Goal: Information Seeking & Learning: Learn about a topic

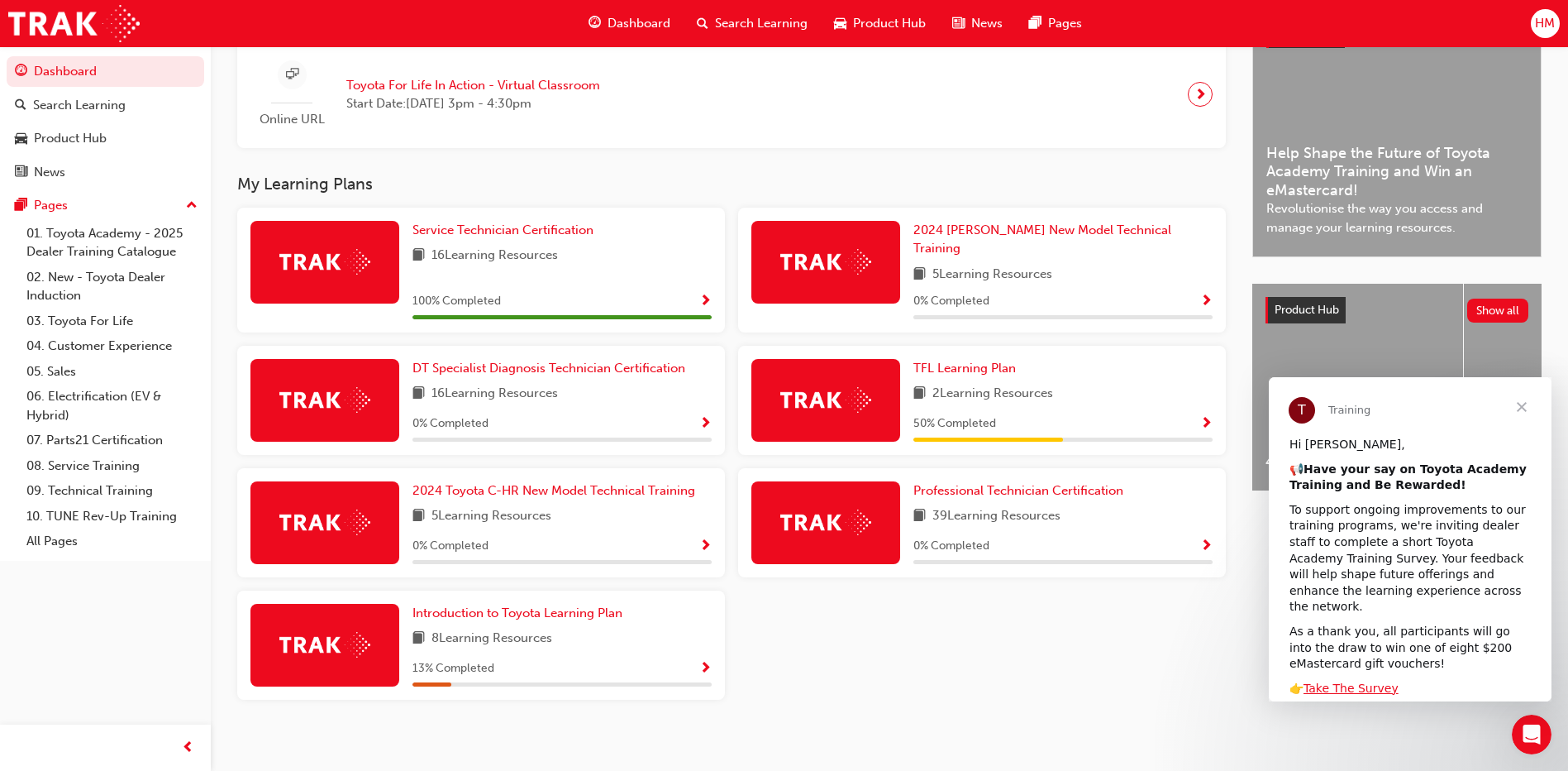
scroll to position [414, 0]
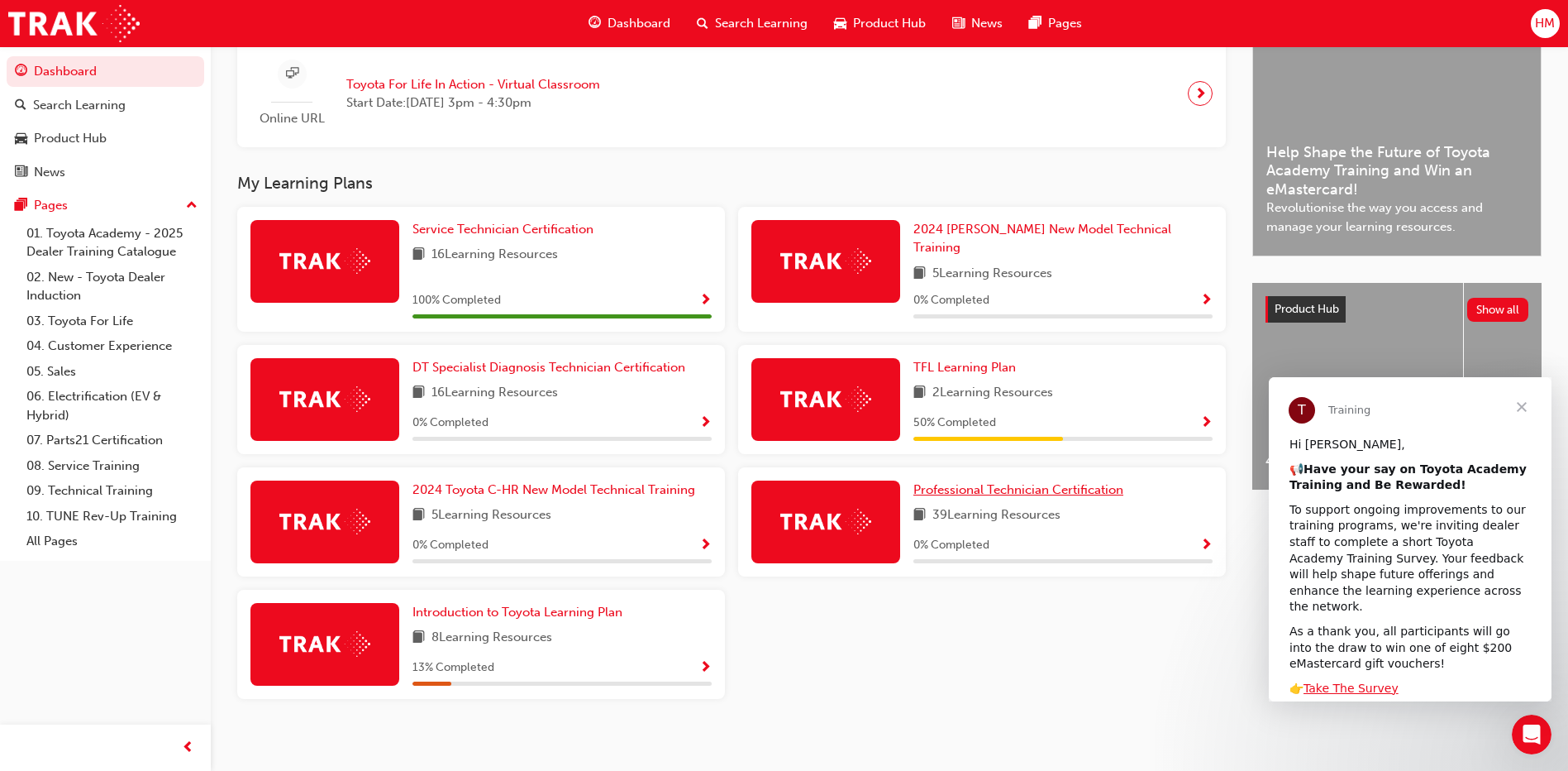
click at [962, 483] on span "Professional Technician Certification" at bounding box center [1019, 489] width 210 height 15
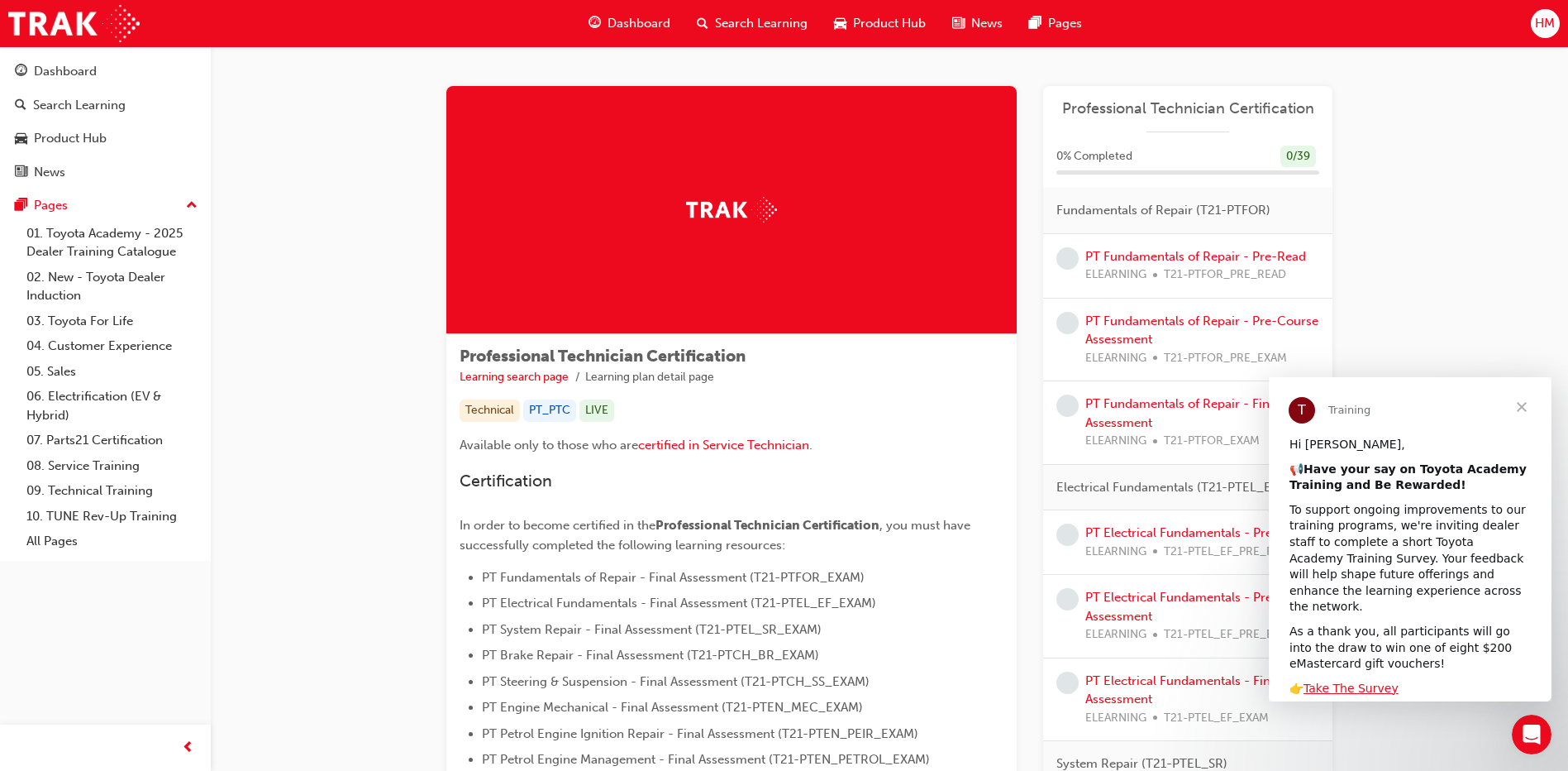
click at [1522, 398] on span "Close" at bounding box center [1522, 406] width 60 height 60
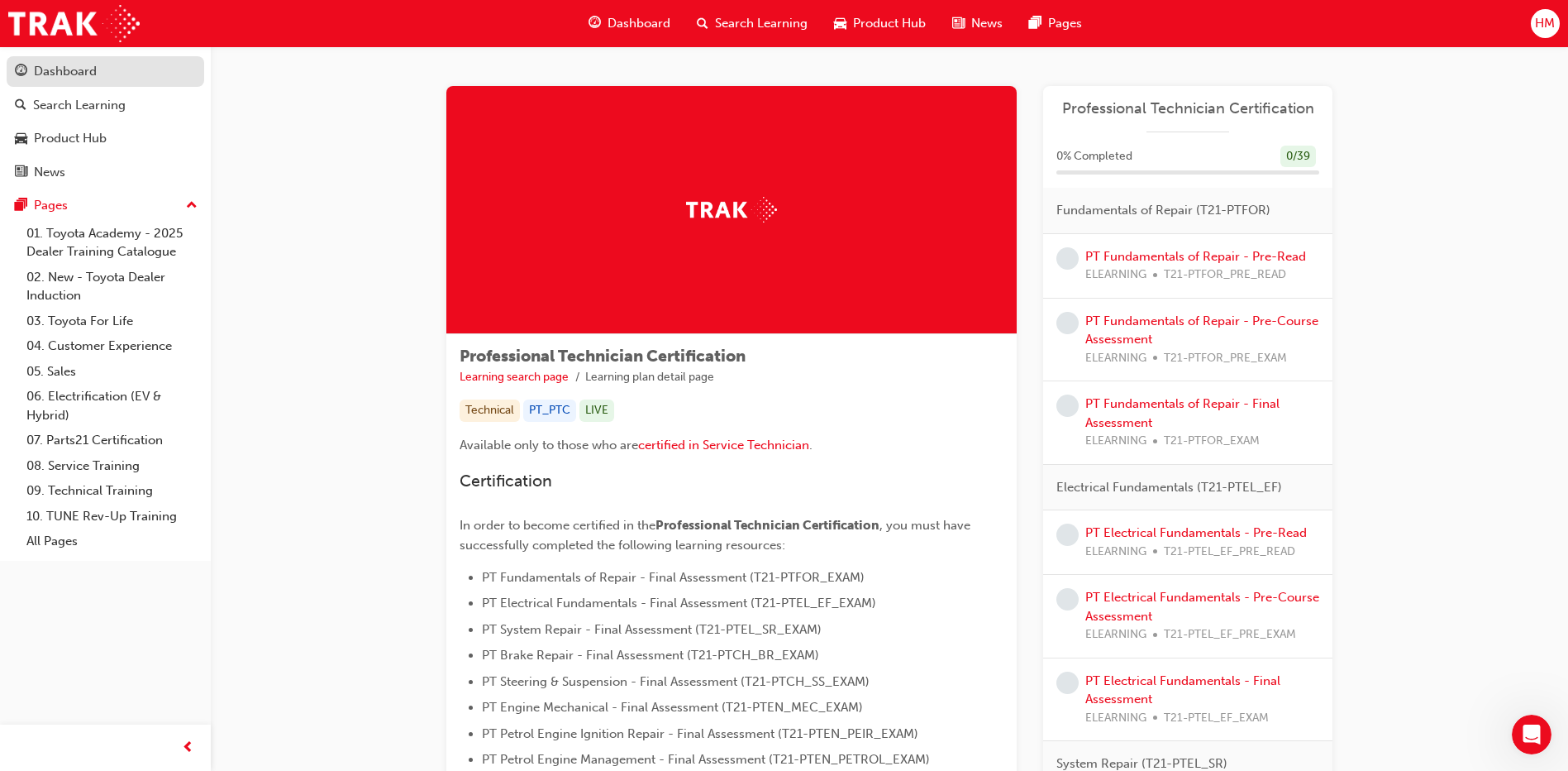
click at [66, 69] on div "Dashboard" at bounding box center [66, 71] width 63 height 19
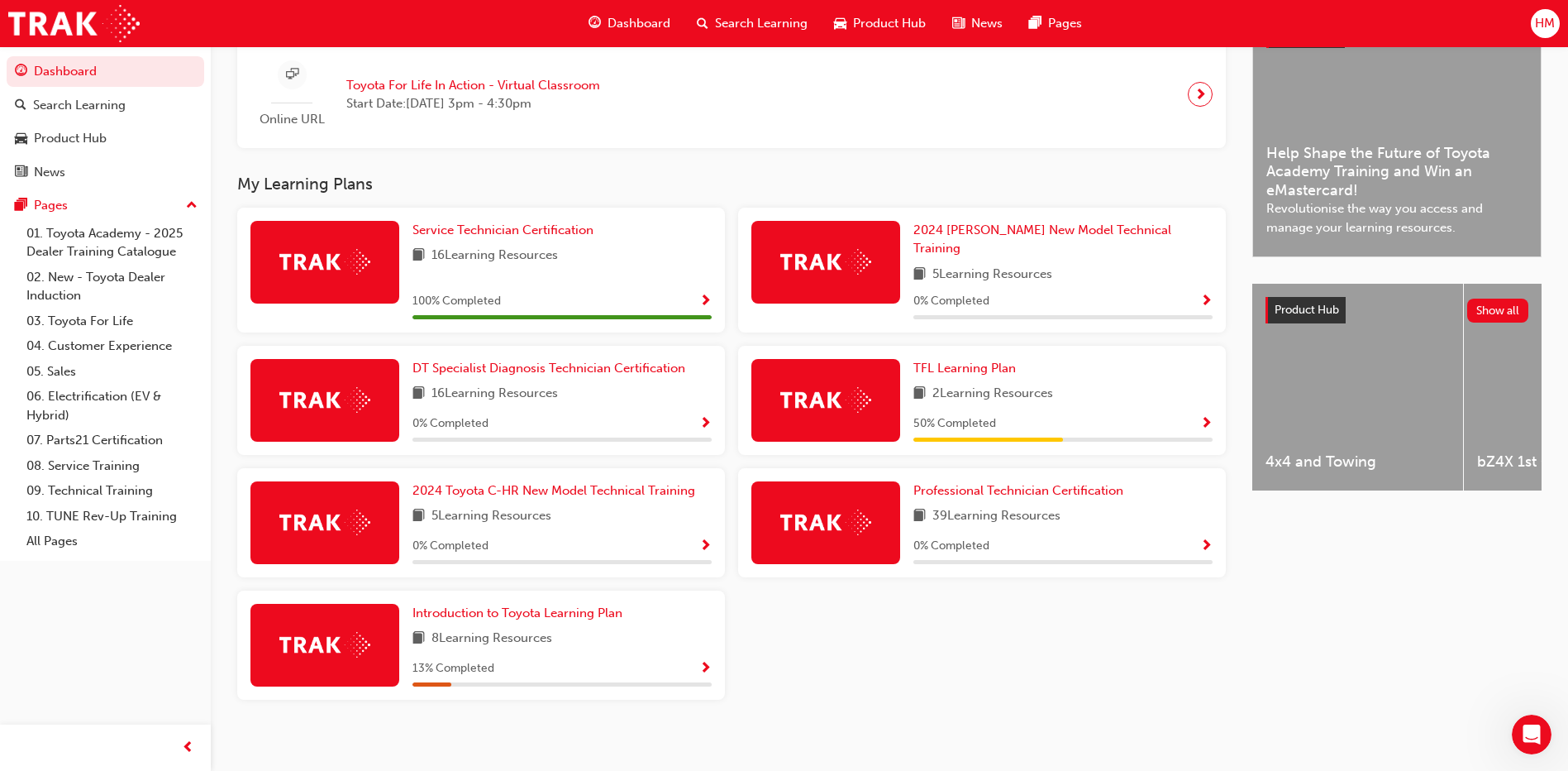
scroll to position [414, 0]
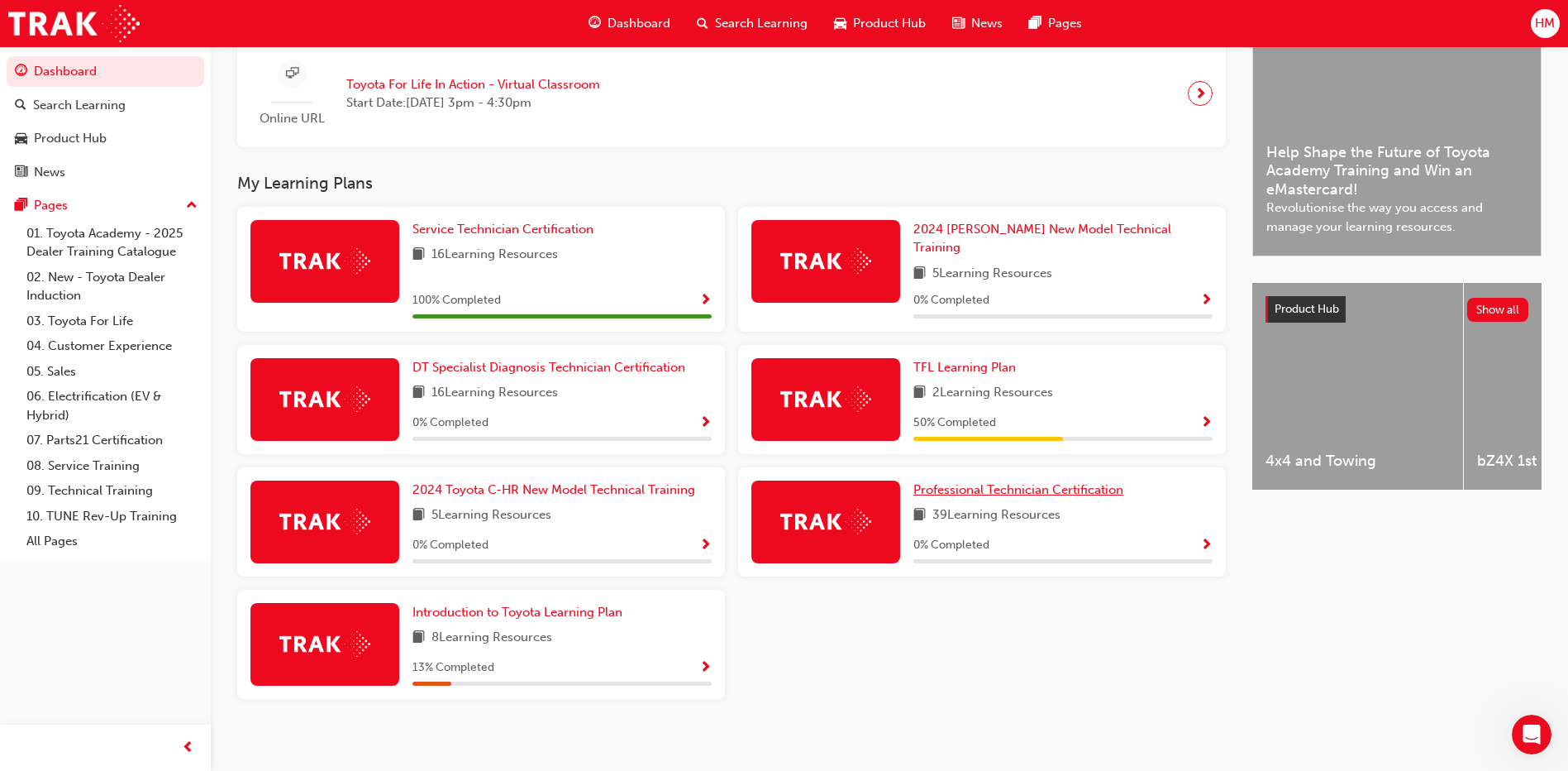
click at [998, 483] on span "Professional Technician Certification" at bounding box center [1019, 489] width 210 height 15
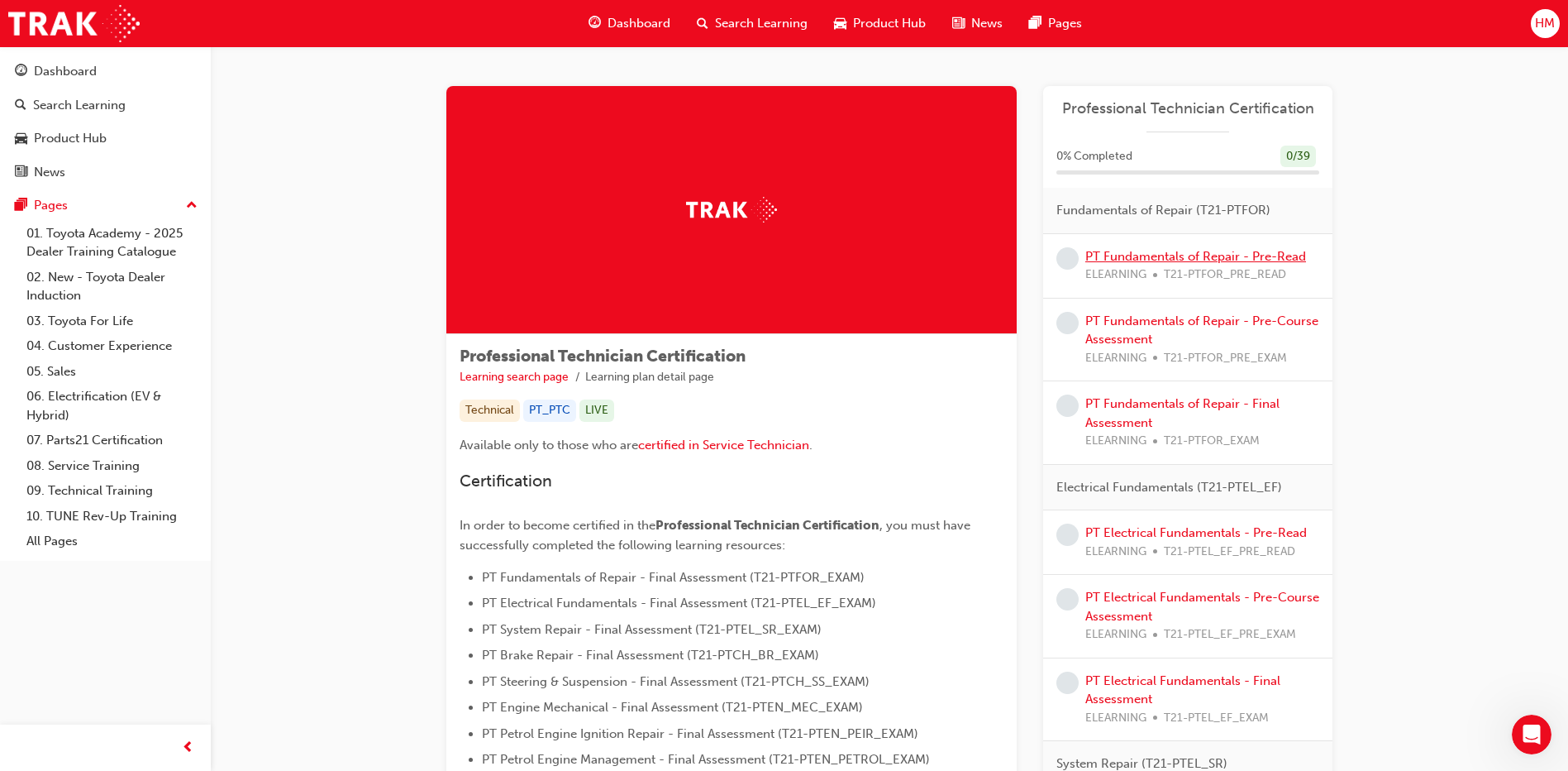
click at [1130, 251] on link "PT Fundamentals of Repair - Pre-Read" at bounding box center [1195, 256] width 221 height 15
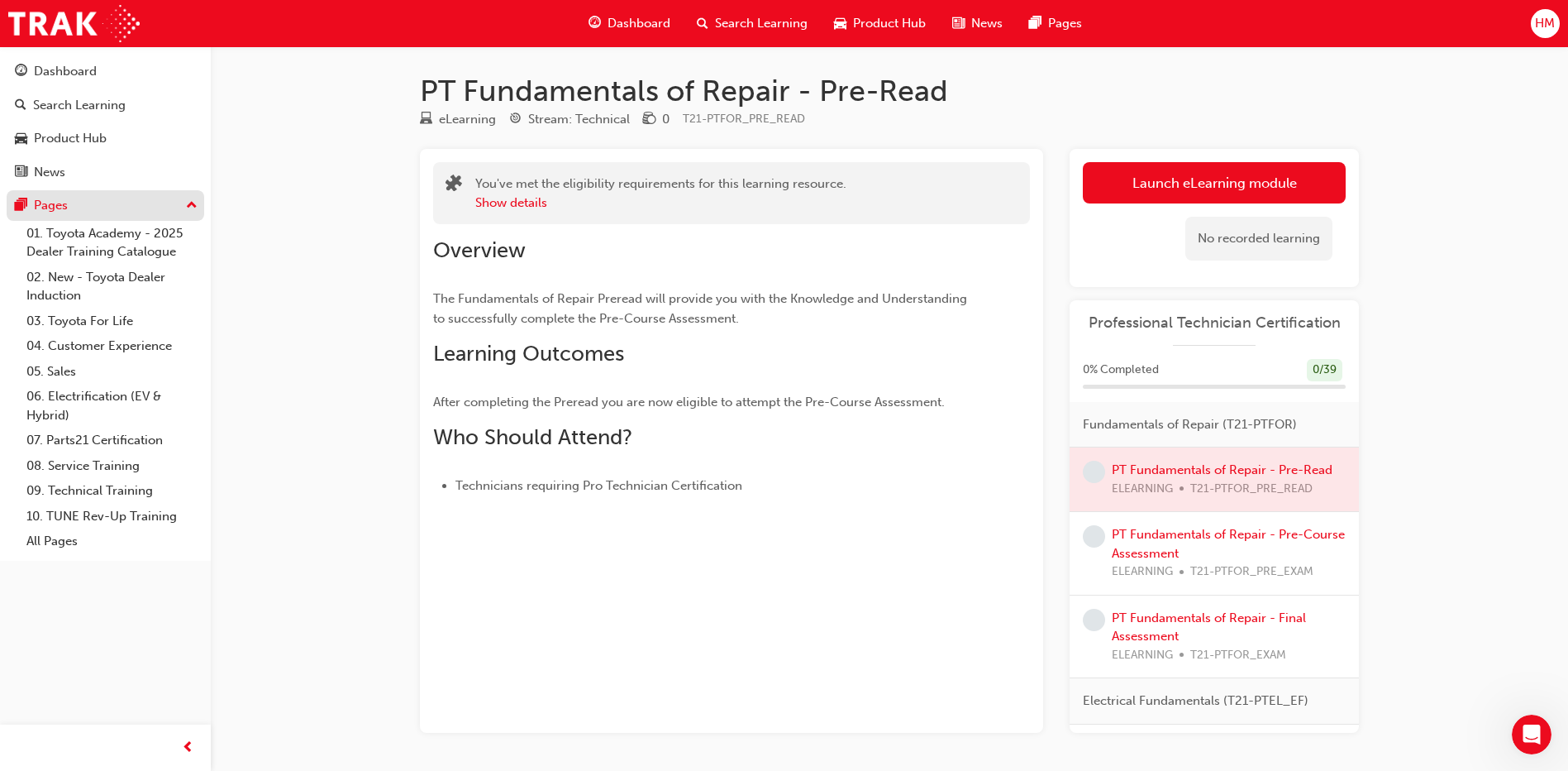
drag, startPoint x: 179, startPoint y: 199, endPoint x: 143, endPoint y: 199, distance: 36.0
click at [179, 199] on div "Pages" at bounding box center [105, 205] width 181 height 21
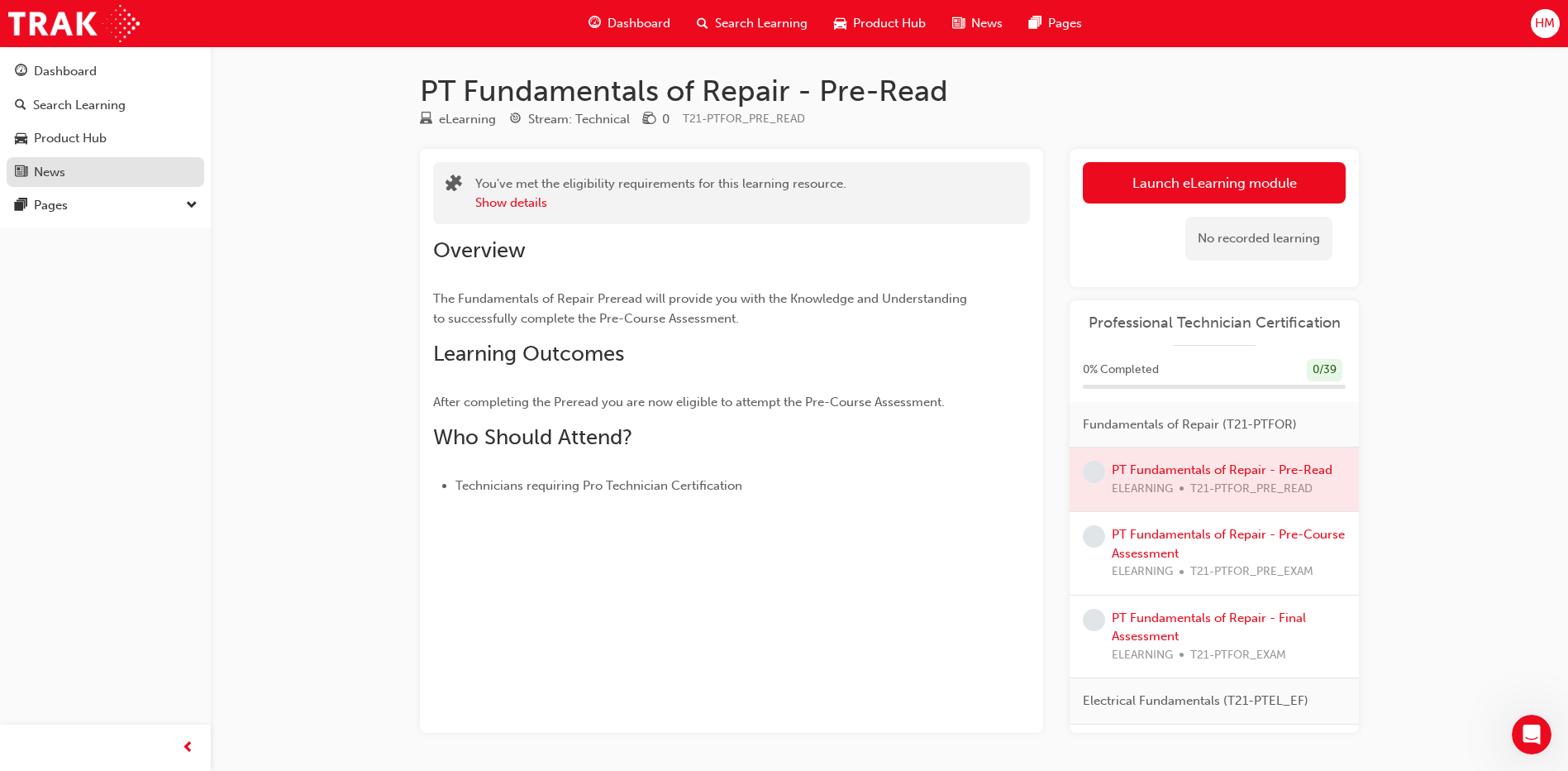
click at [76, 169] on div "News" at bounding box center [105, 172] width 181 height 21
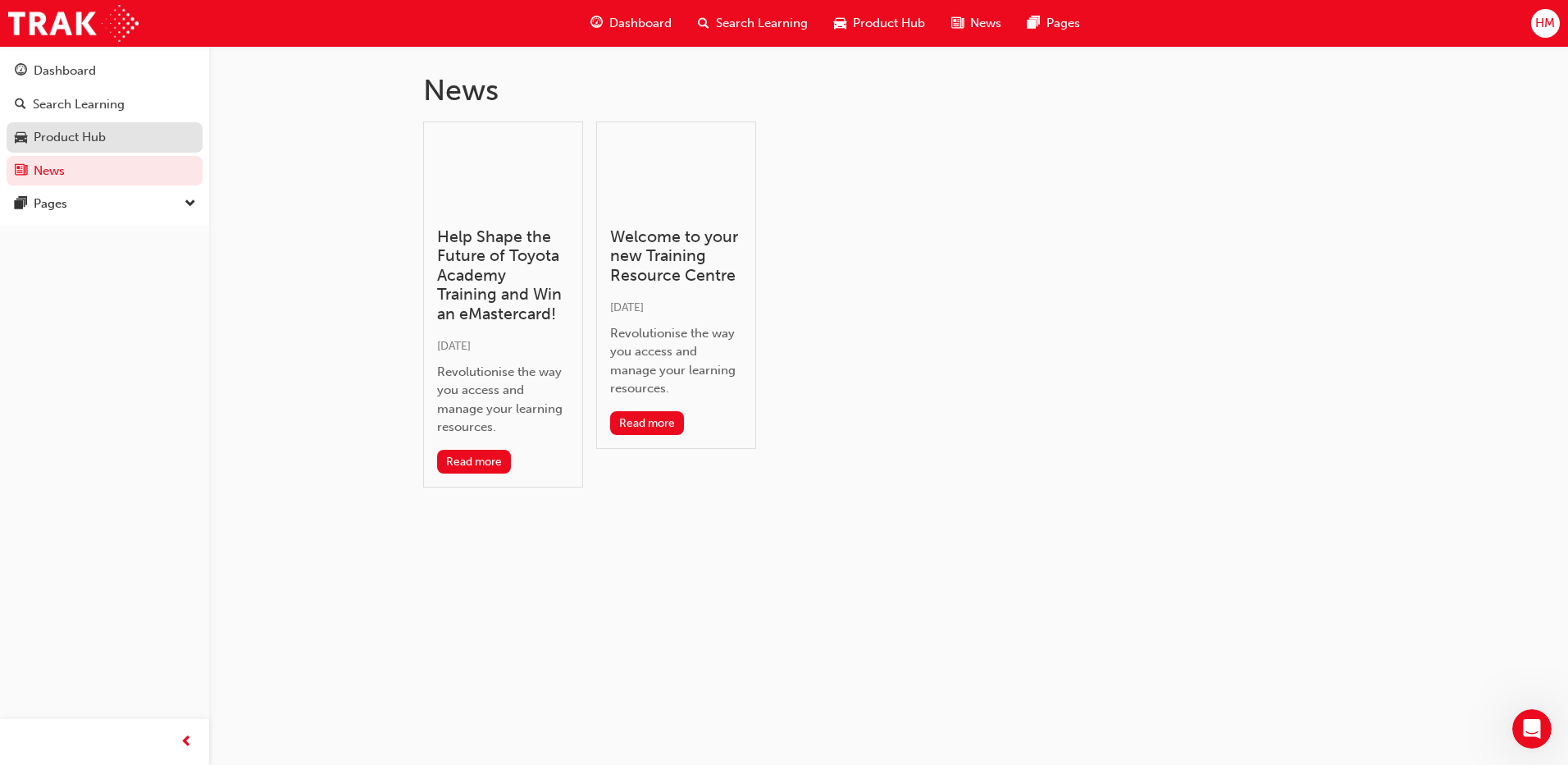
click at [103, 147] on div "Product Hub" at bounding box center [104, 137] width 180 height 20
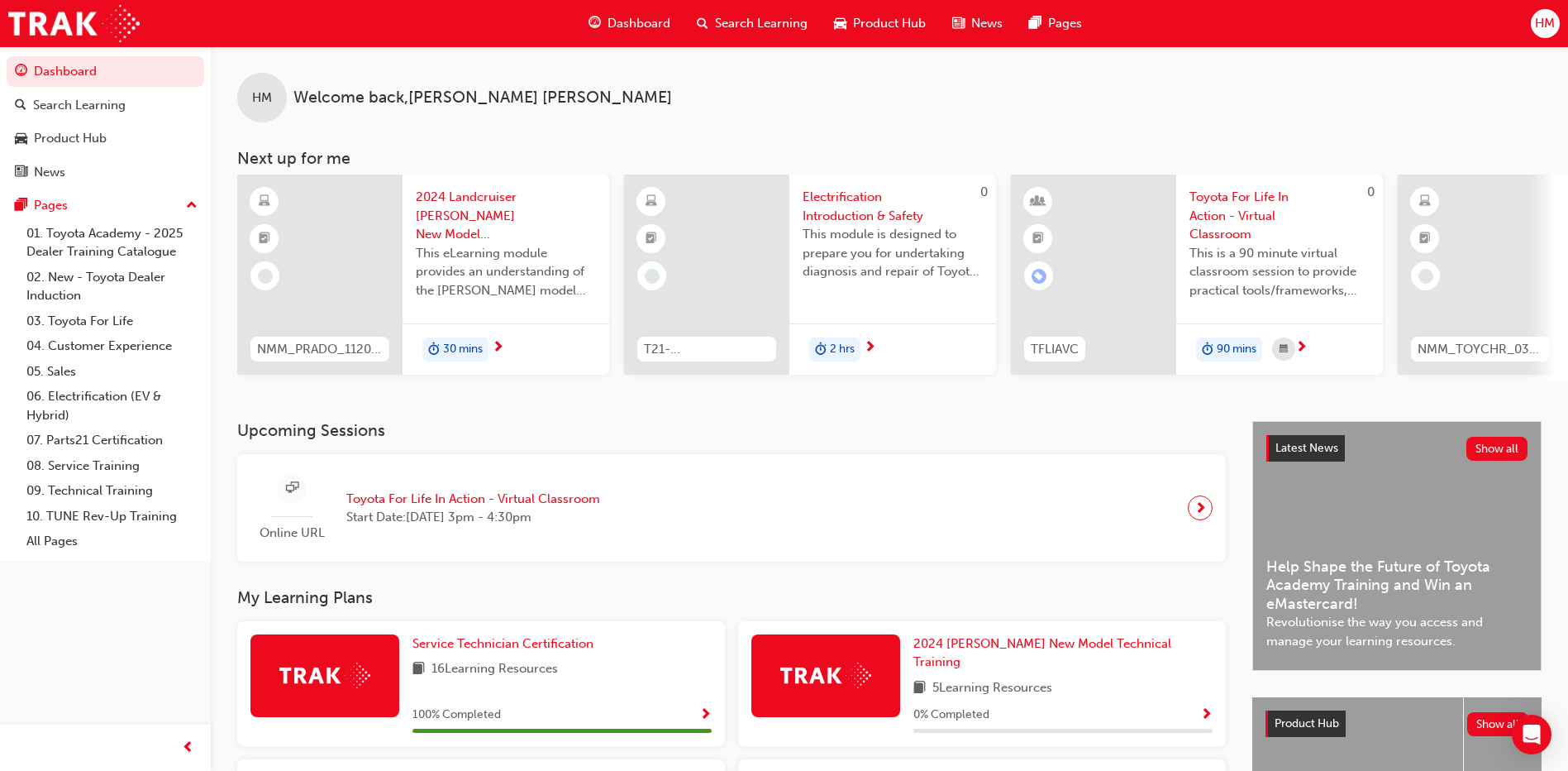
click at [986, 15] on span "News" at bounding box center [987, 23] width 31 height 19
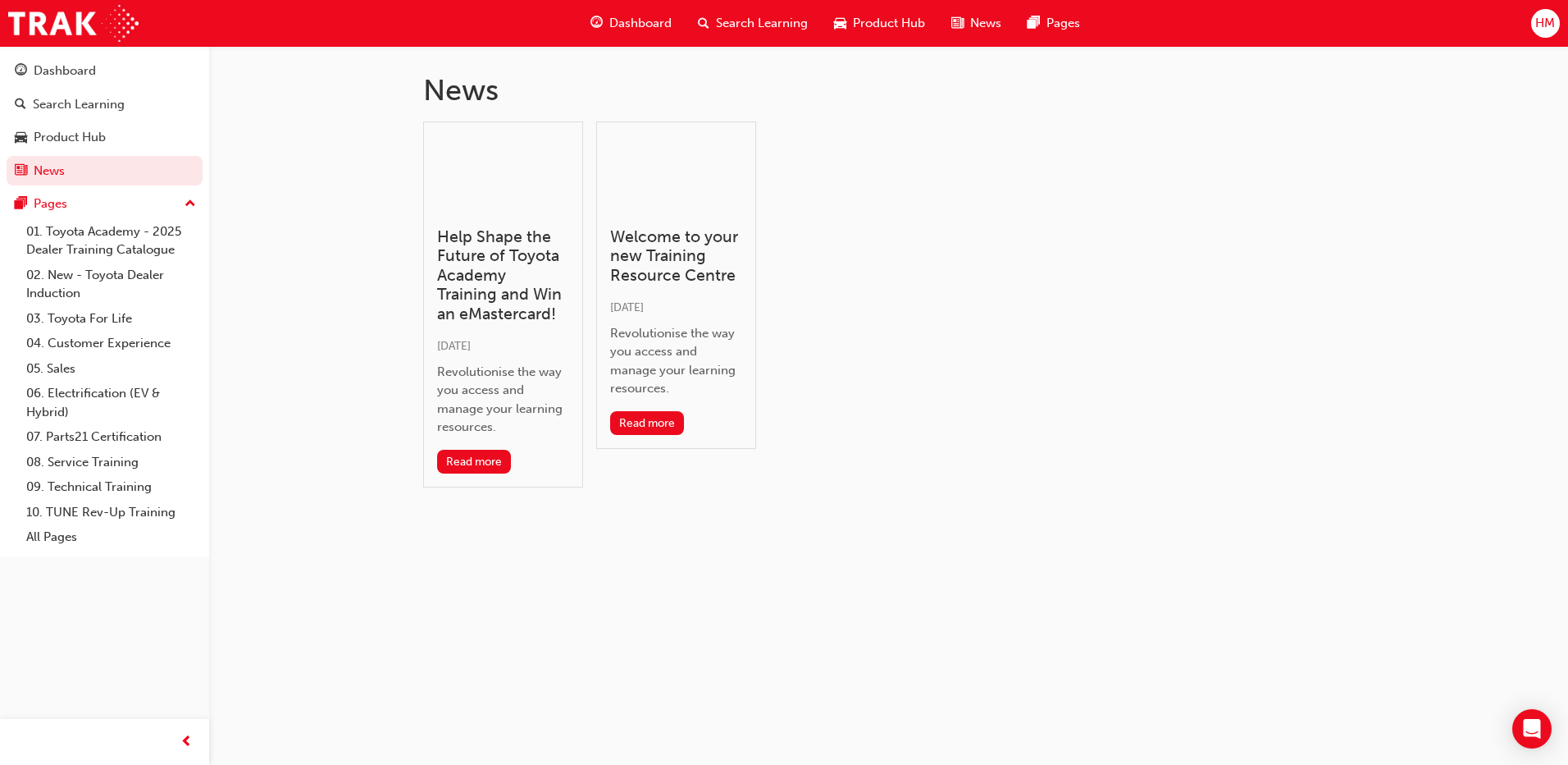
click at [876, 17] on span "Product Hub" at bounding box center [889, 22] width 72 height 18
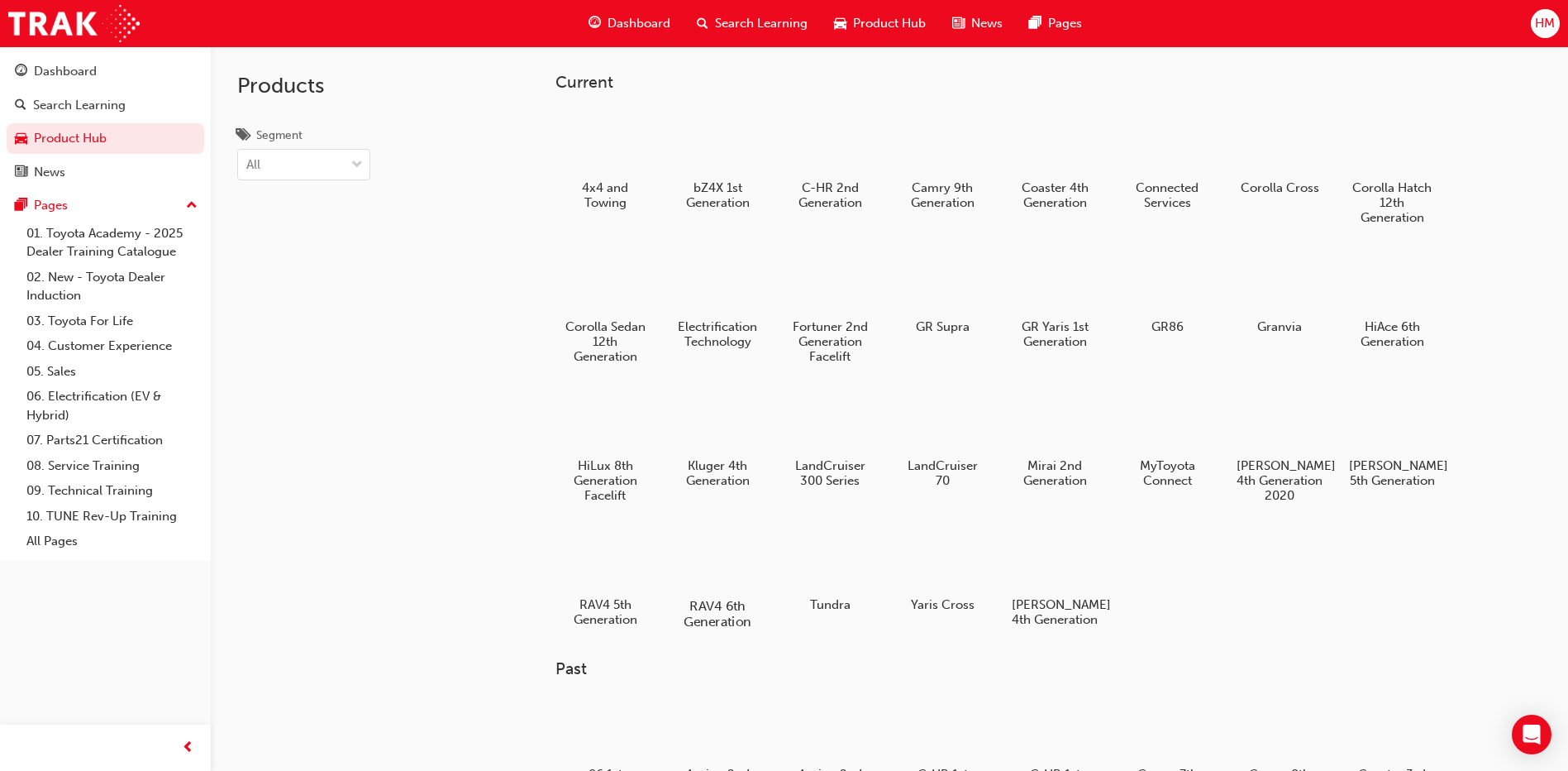
click at [711, 593] on div "RAV4 6th Generation" at bounding box center [718, 578] width 105 height 118
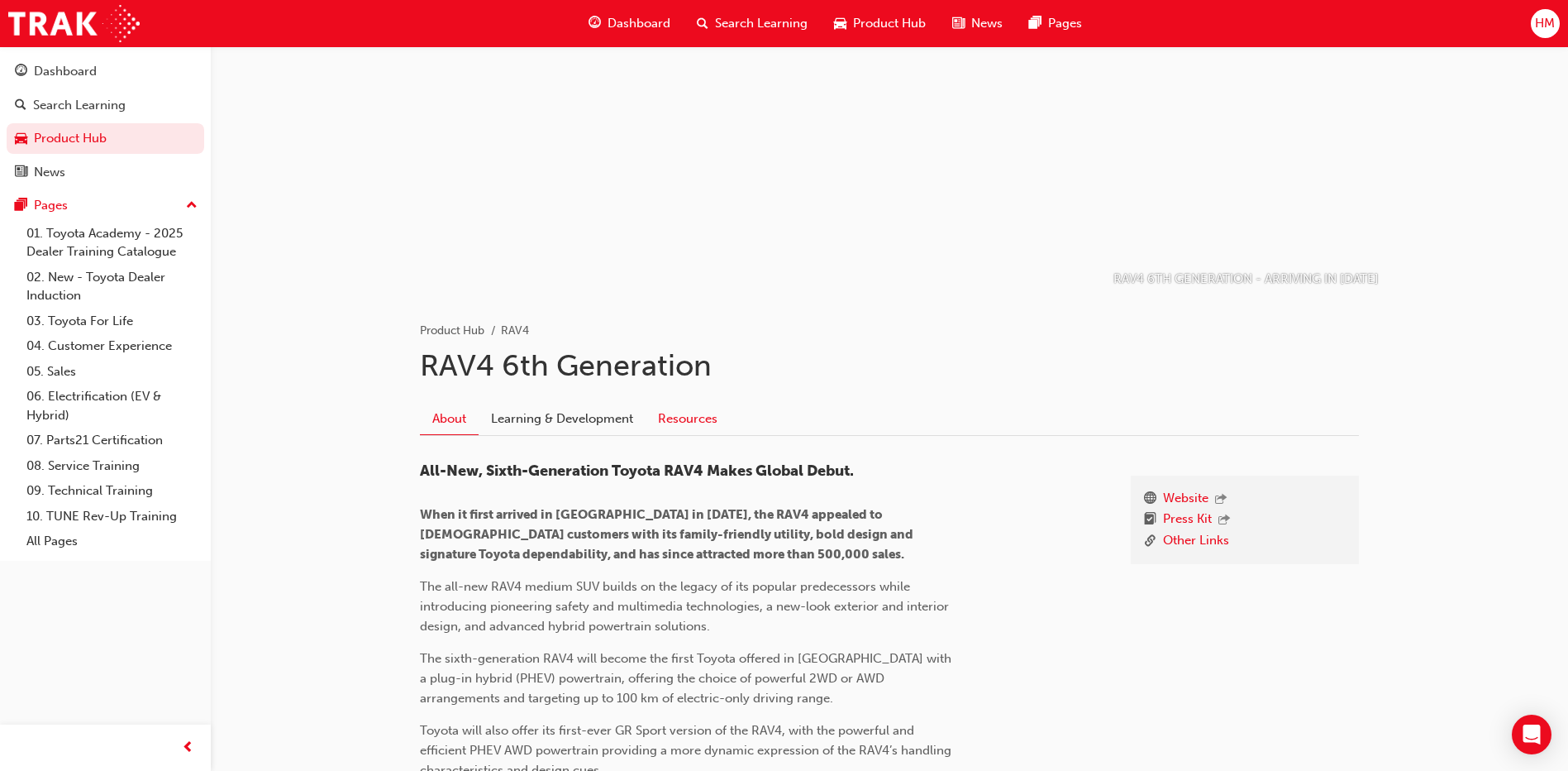
click at [716, 411] on link "Resources" at bounding box center [687, 419] width 84 height 31
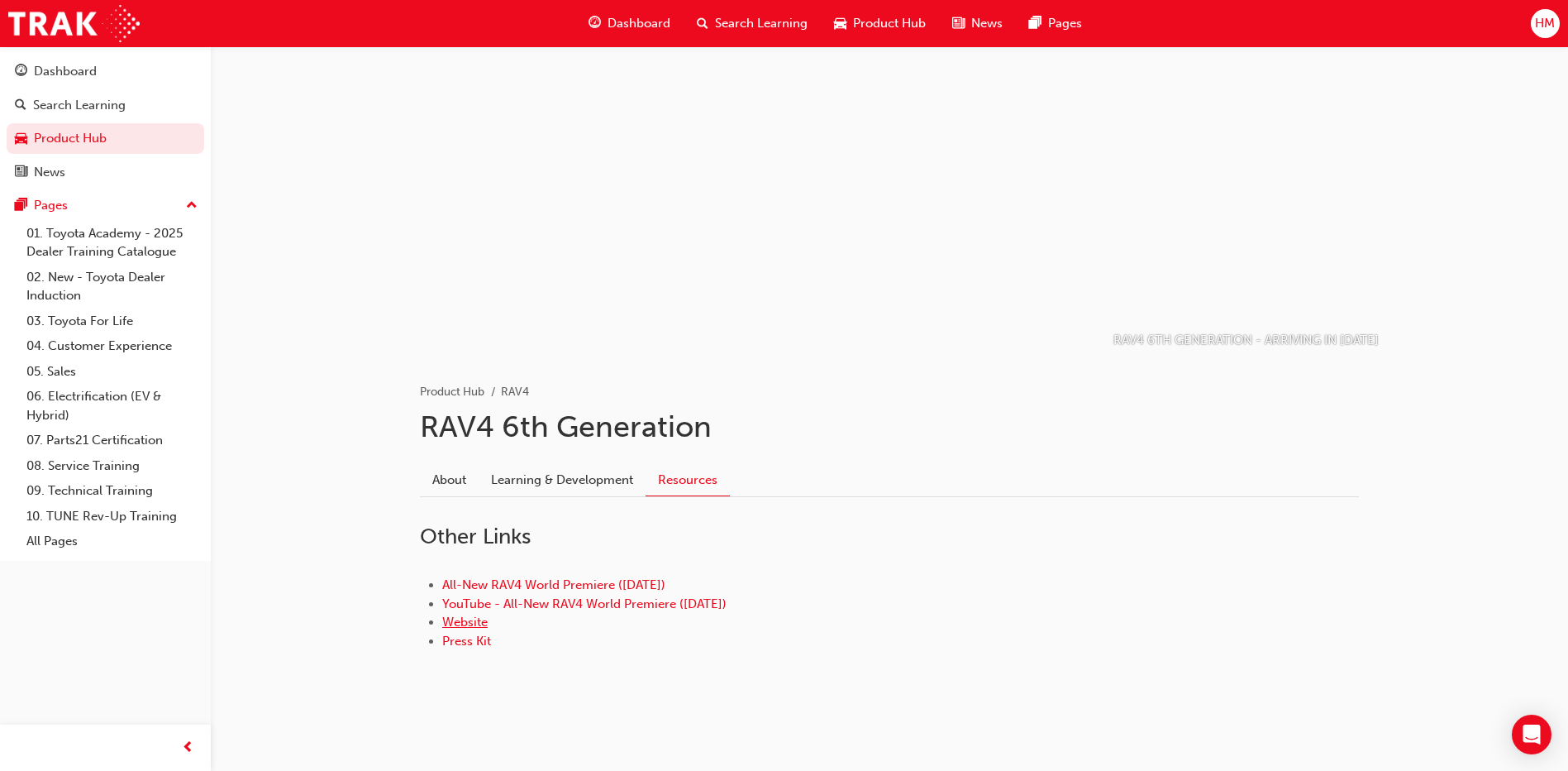
click at [468, 621] on link "Website" at bounding box center [465, 621] width 45 height 15
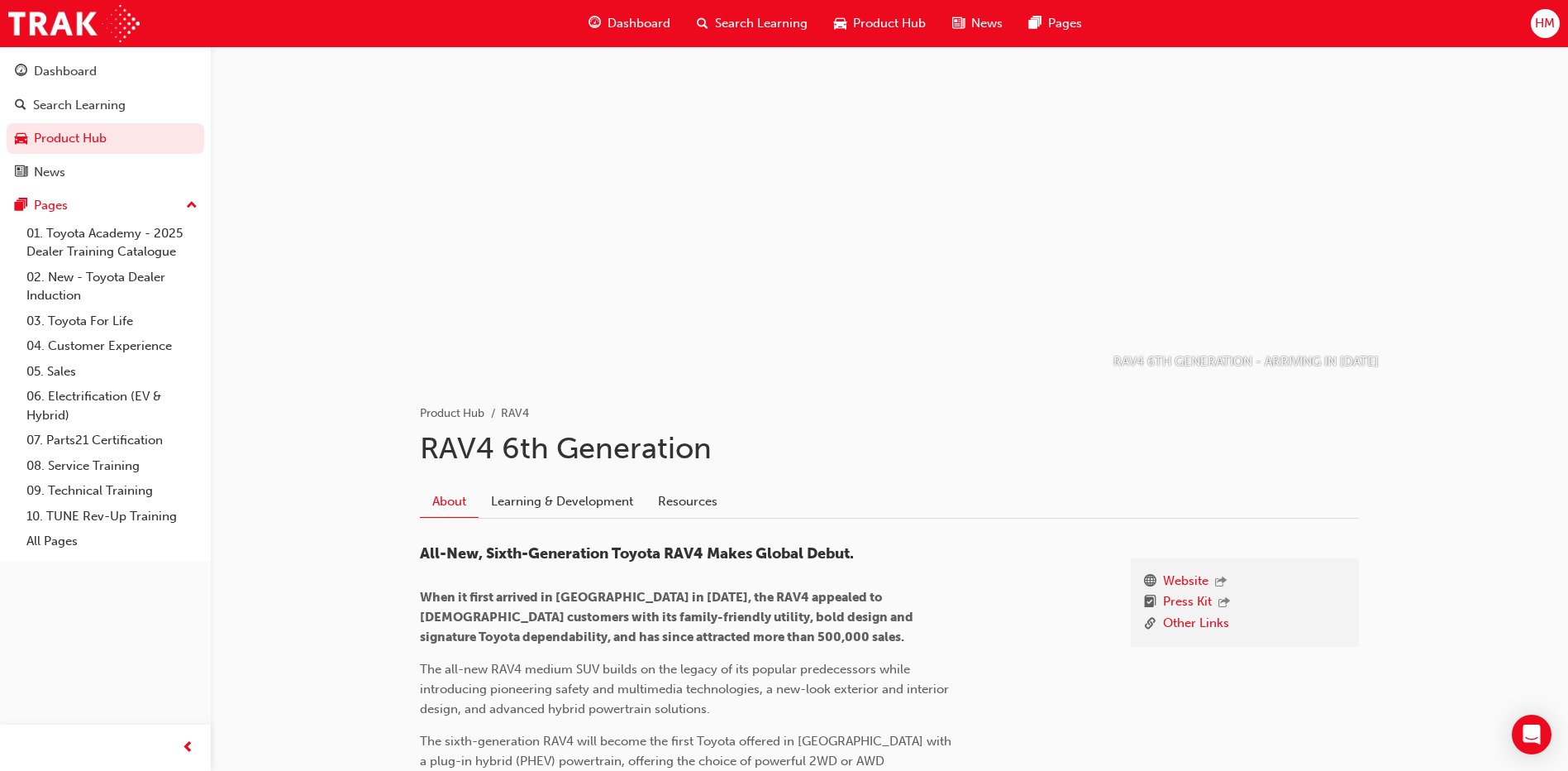
scroll to position [82, 0]
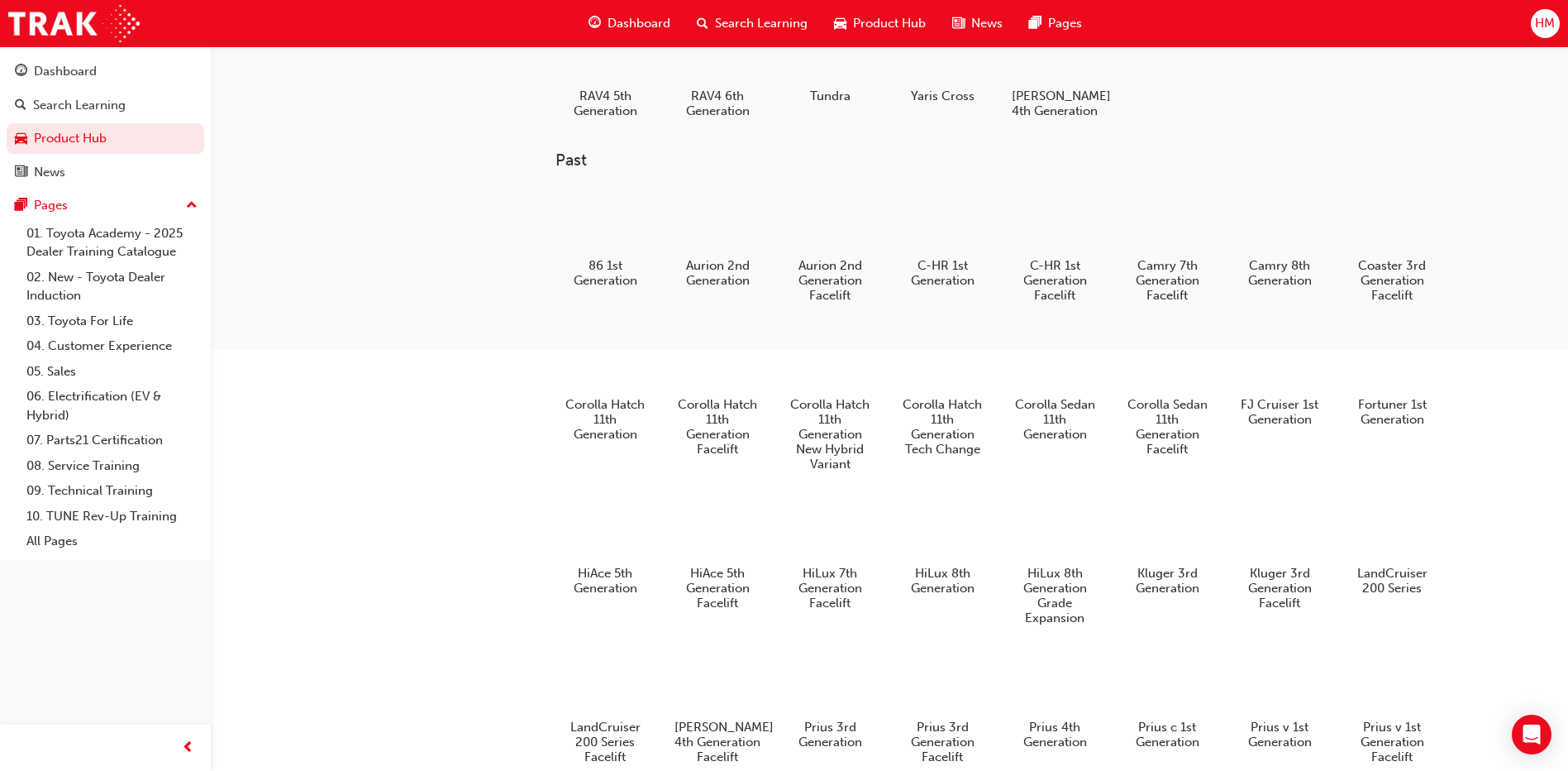
scroll to position [467, 0]
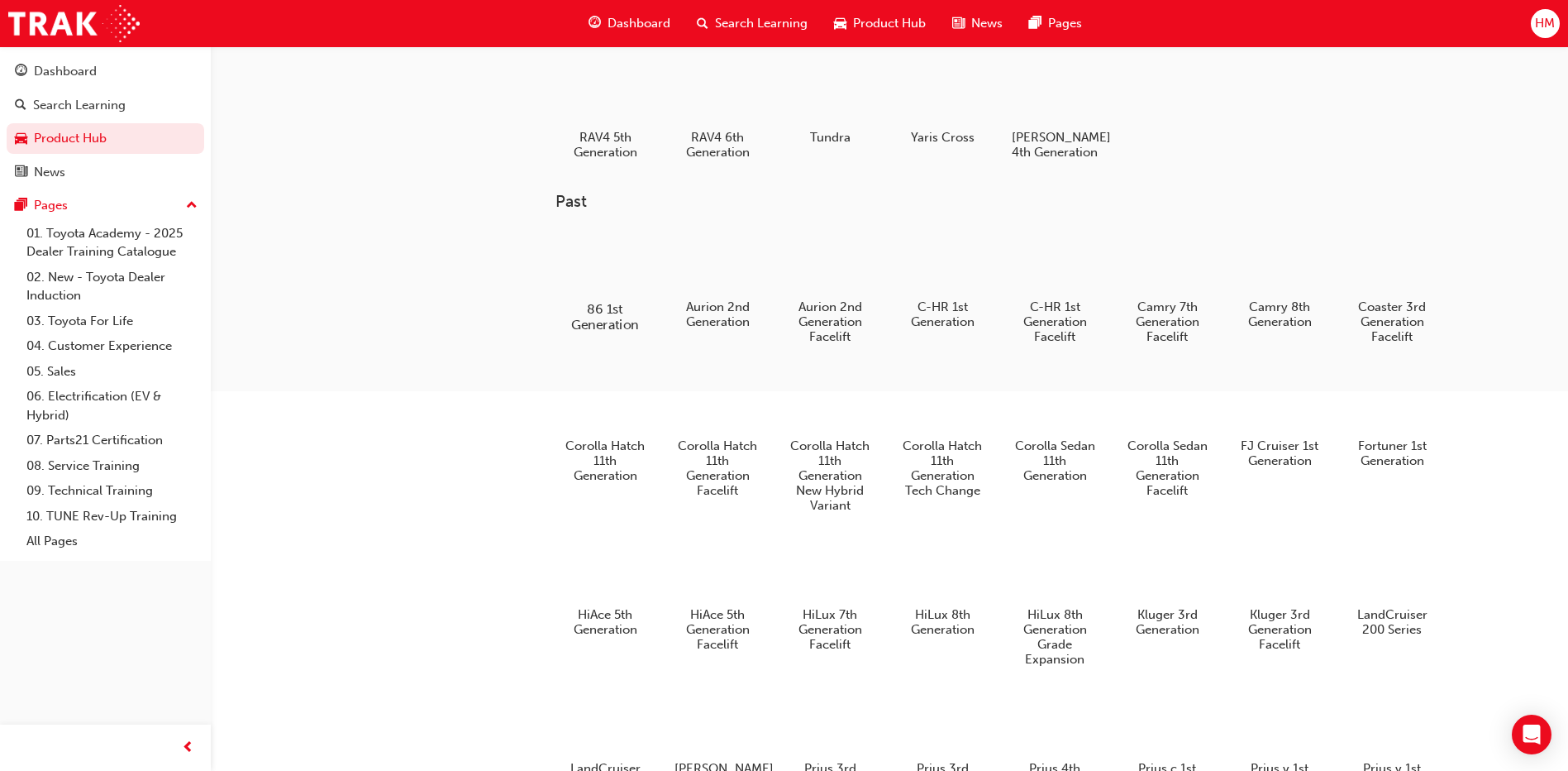
click at [628, 294] on div at bounding box center [606, 261] width 92 height 66
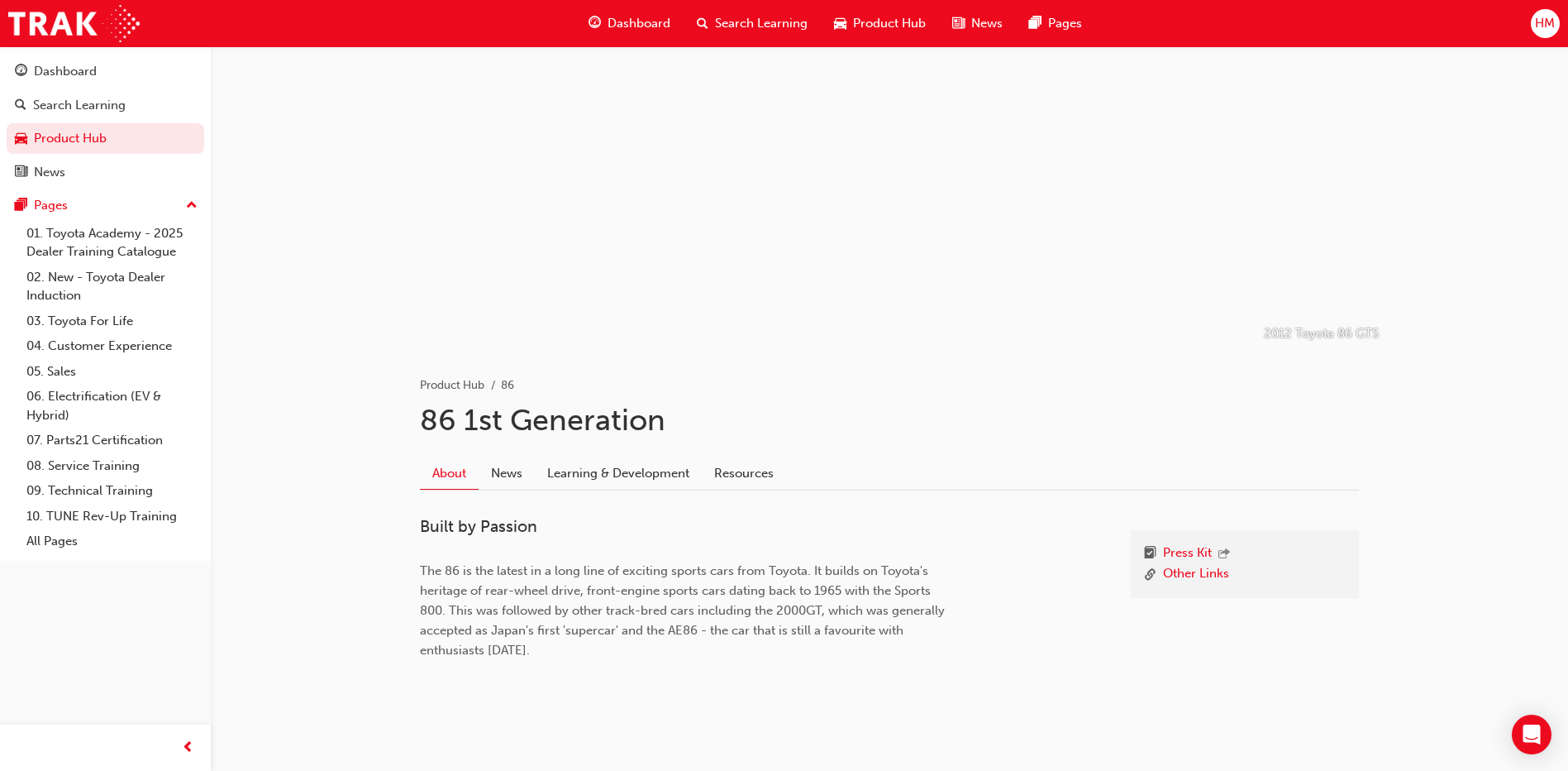
scroll to position [50, 0]
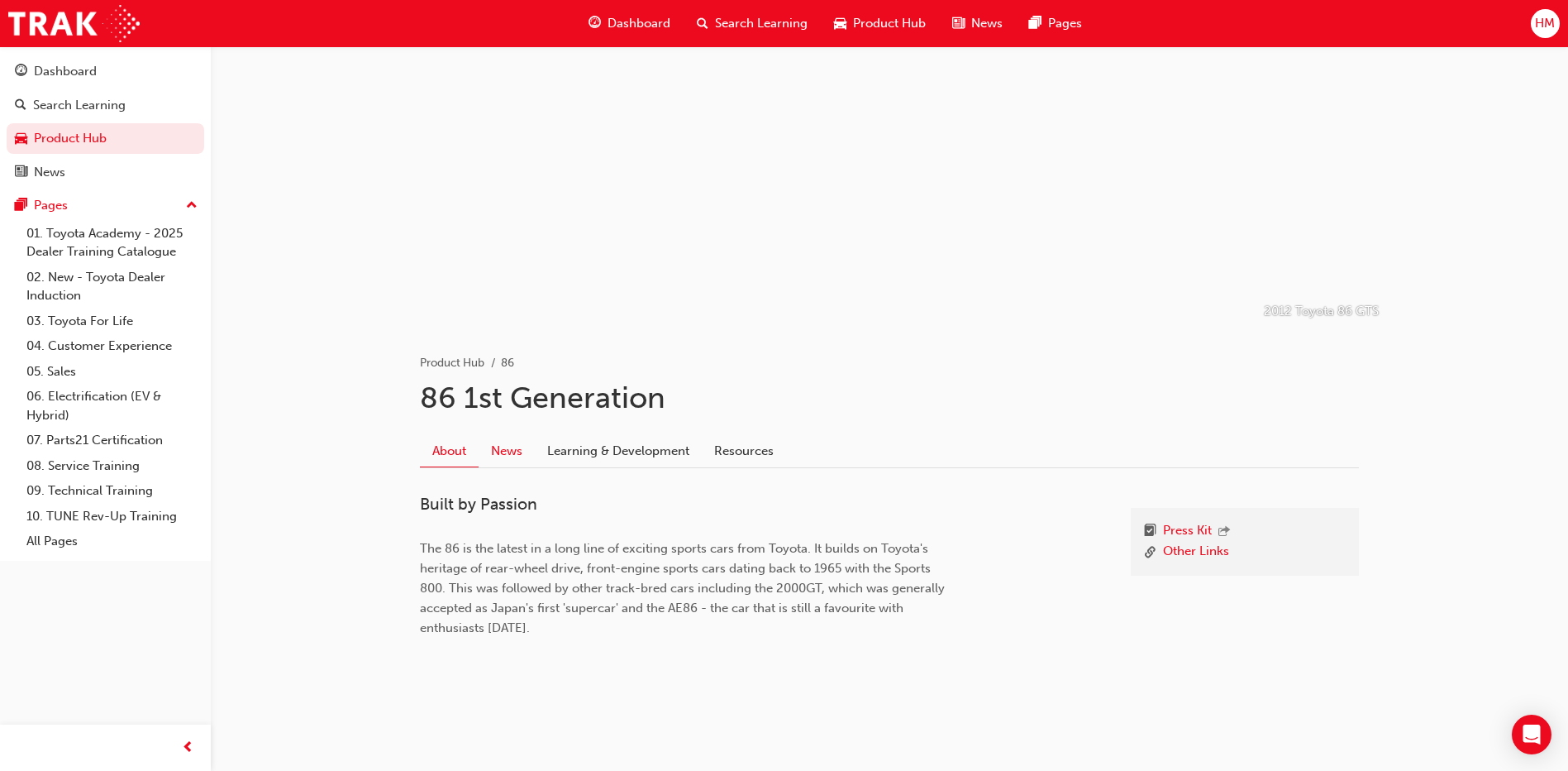
click at [506, 447] on link "News" at bounding box center [506, 450] width 56 height 31
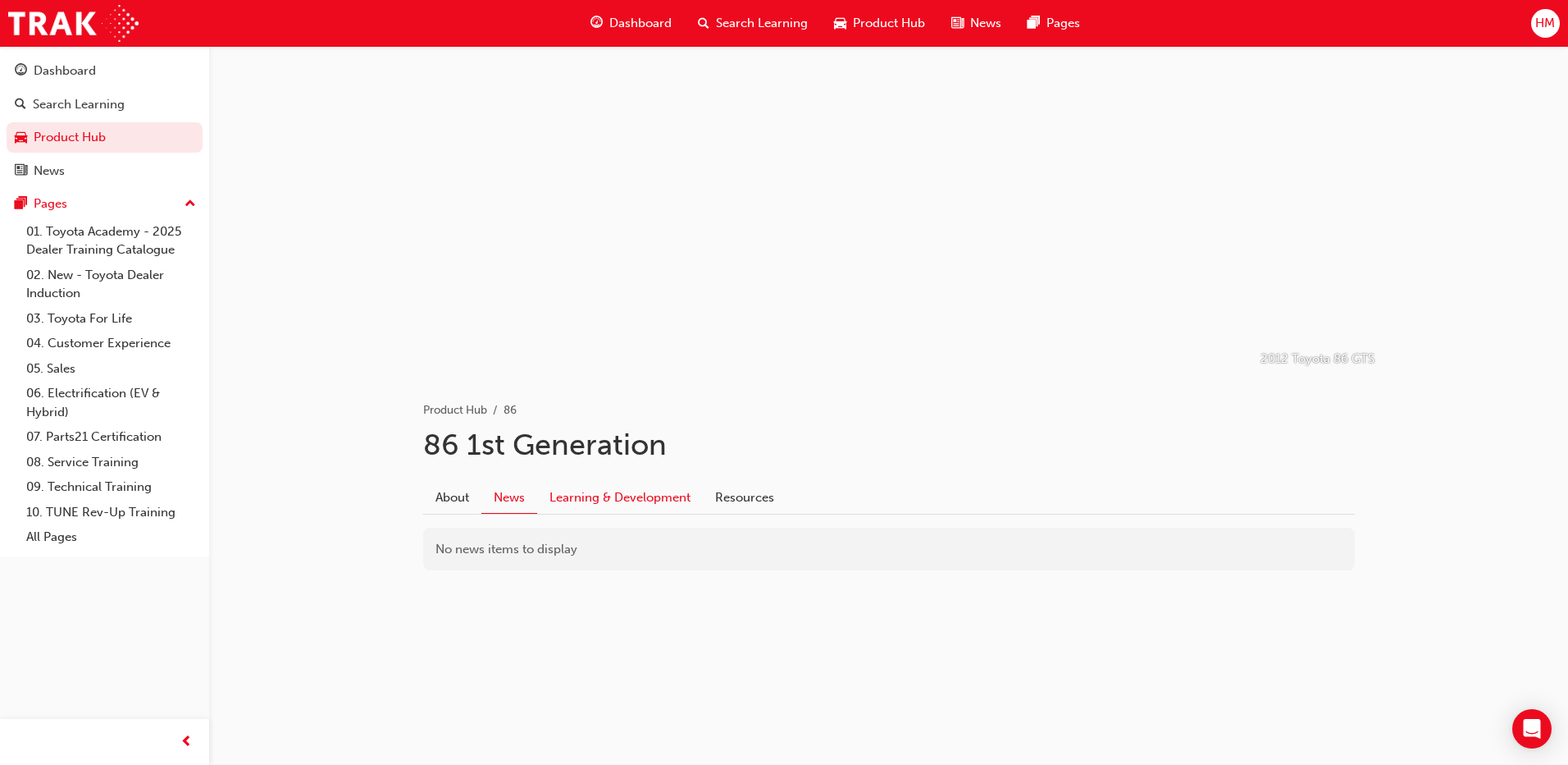
click at [614, 502] on link "Learning & Development" at bounding box center [620, 497] width 165 height 31
click at [753, 494] on link "Resources" at bounding box center [745, 497] width 84 height 31
click at [470, 599] on link "Gallery" at bounding box center [465, 601] width 40 height 15
click at [458, 620] on link "Press Kit" at bounding box center [470, 620] width 49 height 15
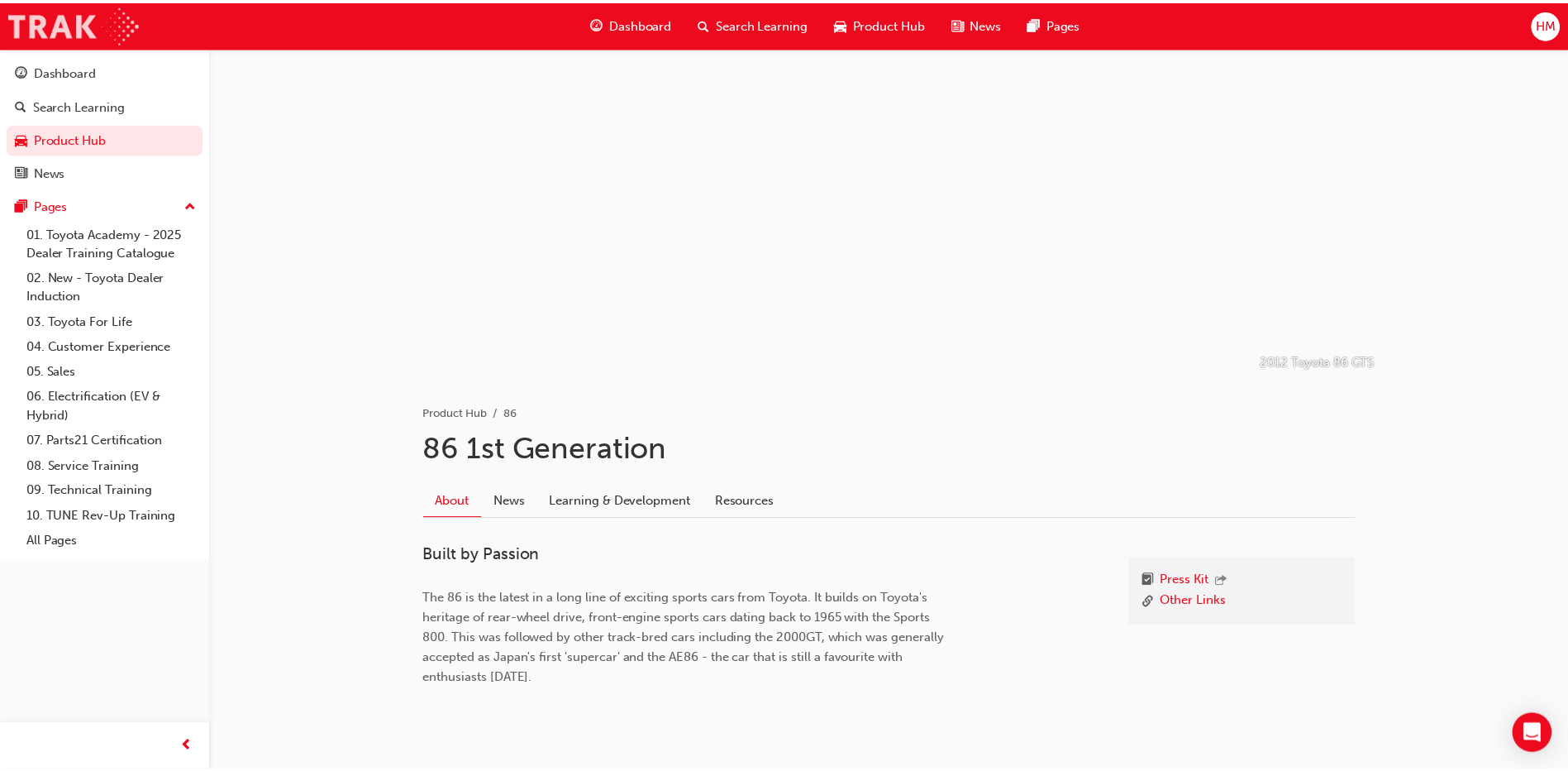
scroll to position [50, 0]
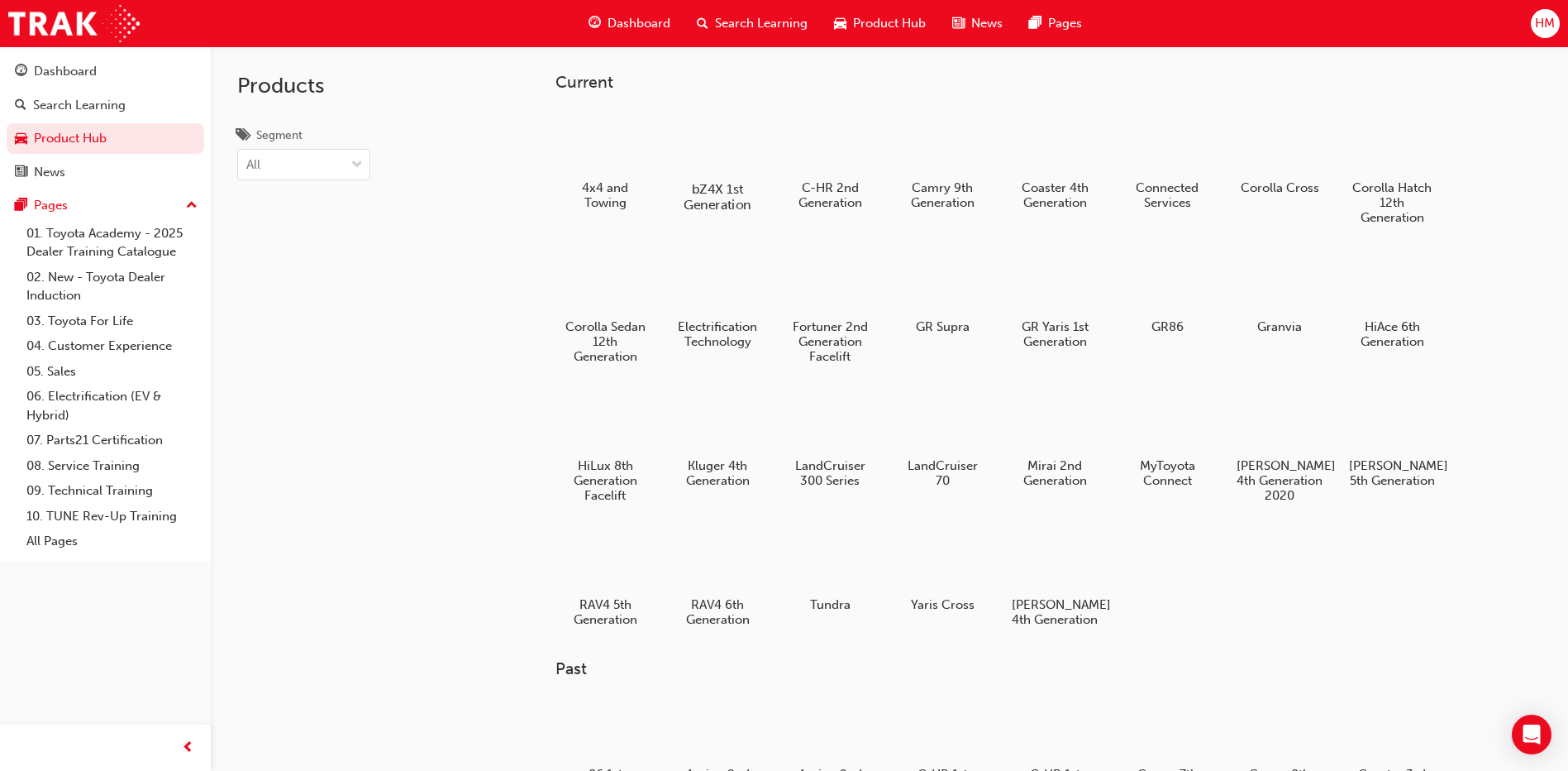
click at [701, 182] on h5 "bZ4X 1st Generation" at bounding box center [718, 197] width 92 height 31
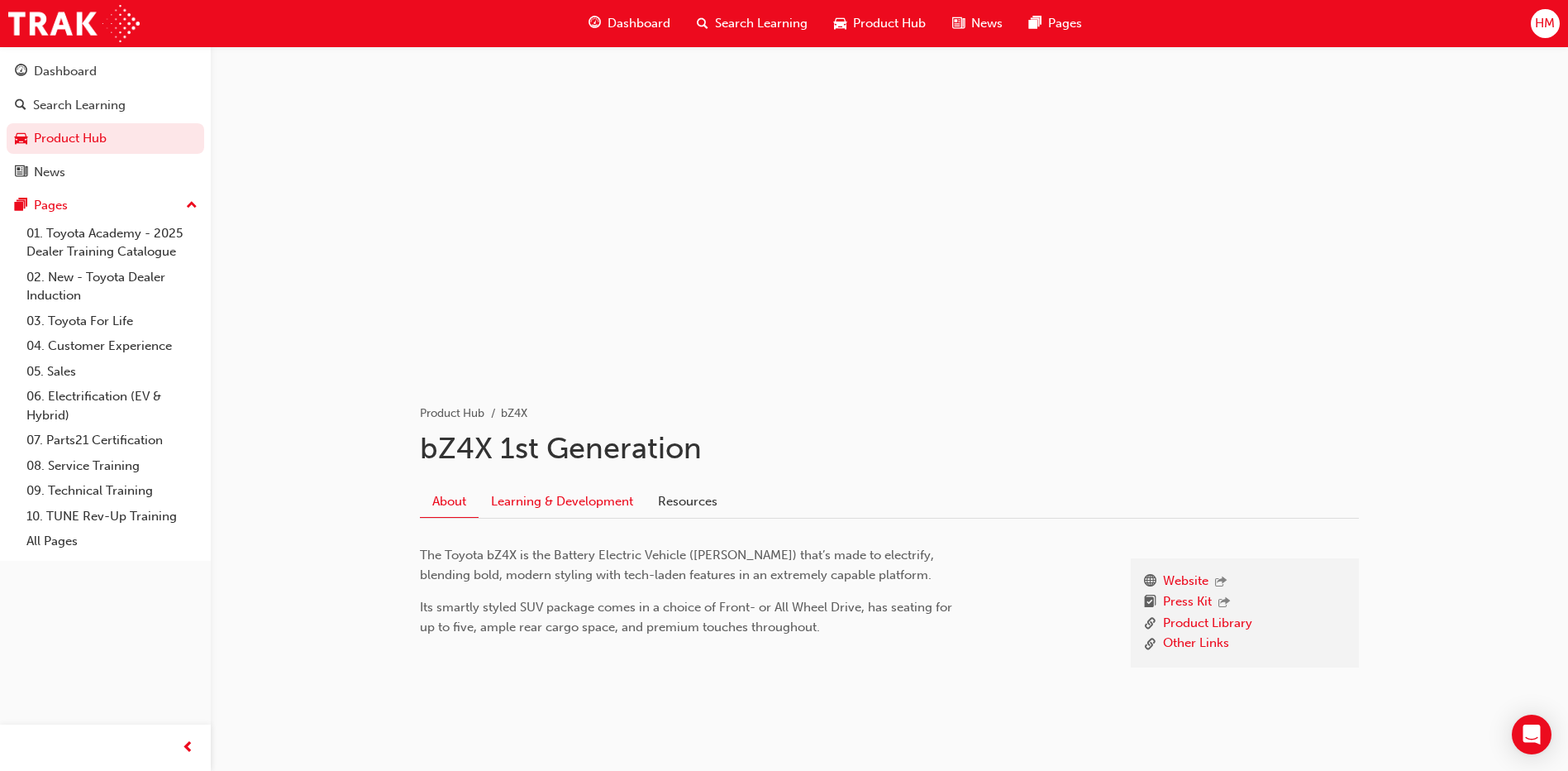
click at [598, 500] on link "Learning & Development" at bounding box center [562, 501] width 167 height 31
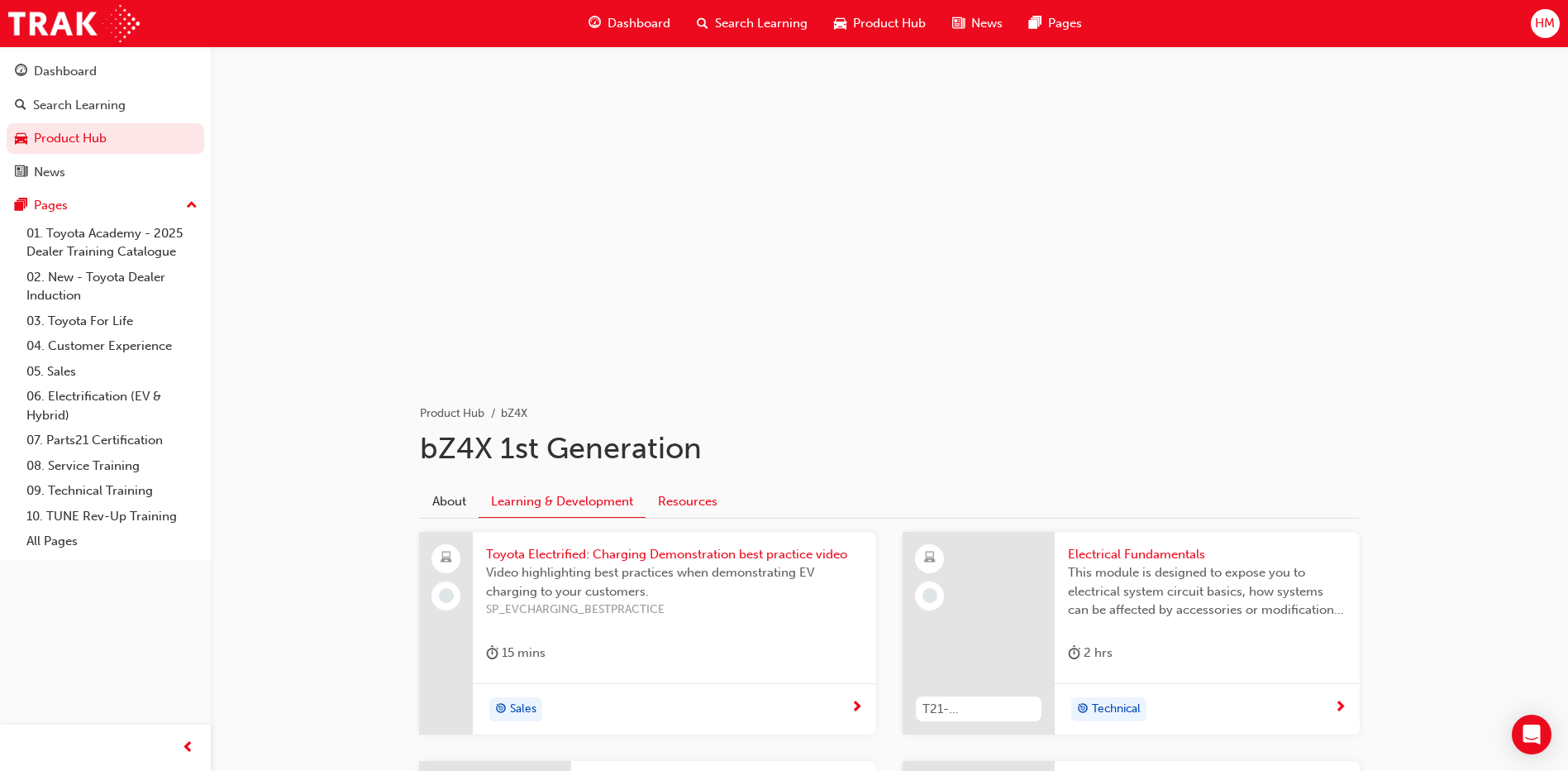
click at [669, 498] on link "Resources" at bounding box center [687, 501] width 84 height 31
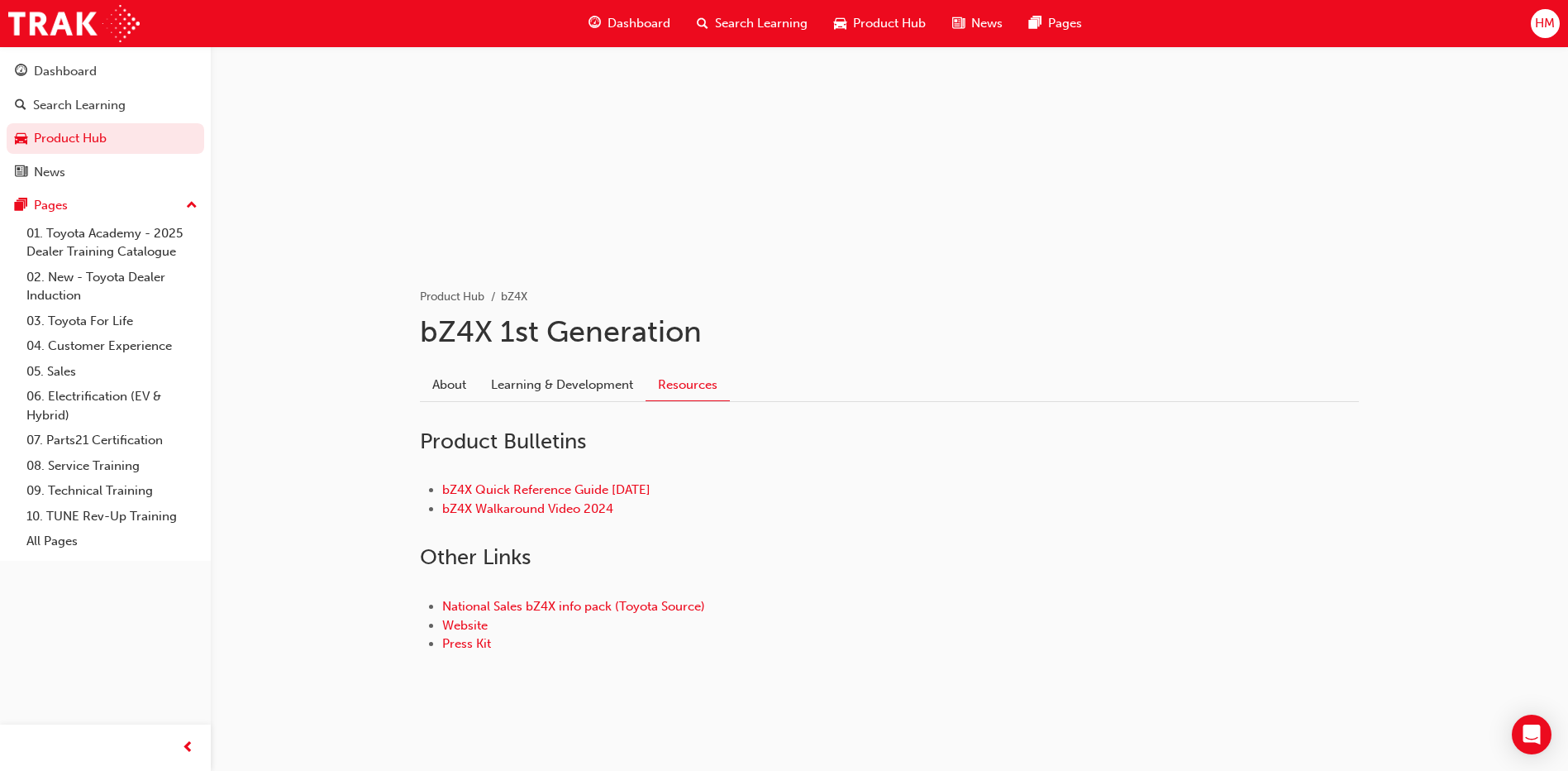
scroll to position [120, 0]
click at [583, 485] on link "bZ4X Quick Reference Guide March 2025" at bounding box center [546, 486] width 208 height 15
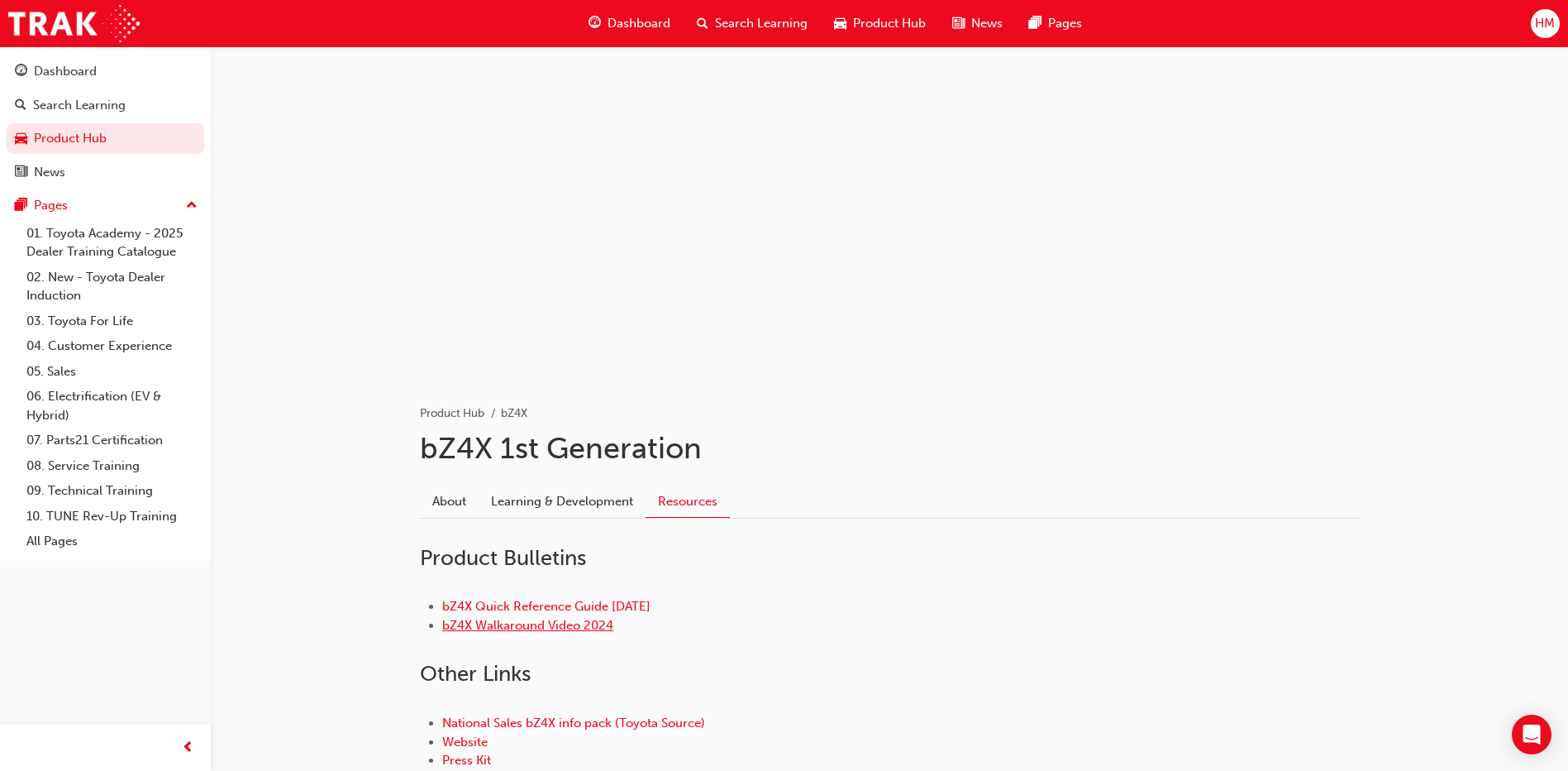
click at [536, 629] on link "bZ4X Walkaround Video 2024" at bounding box center [528, 625] width 172 height 15
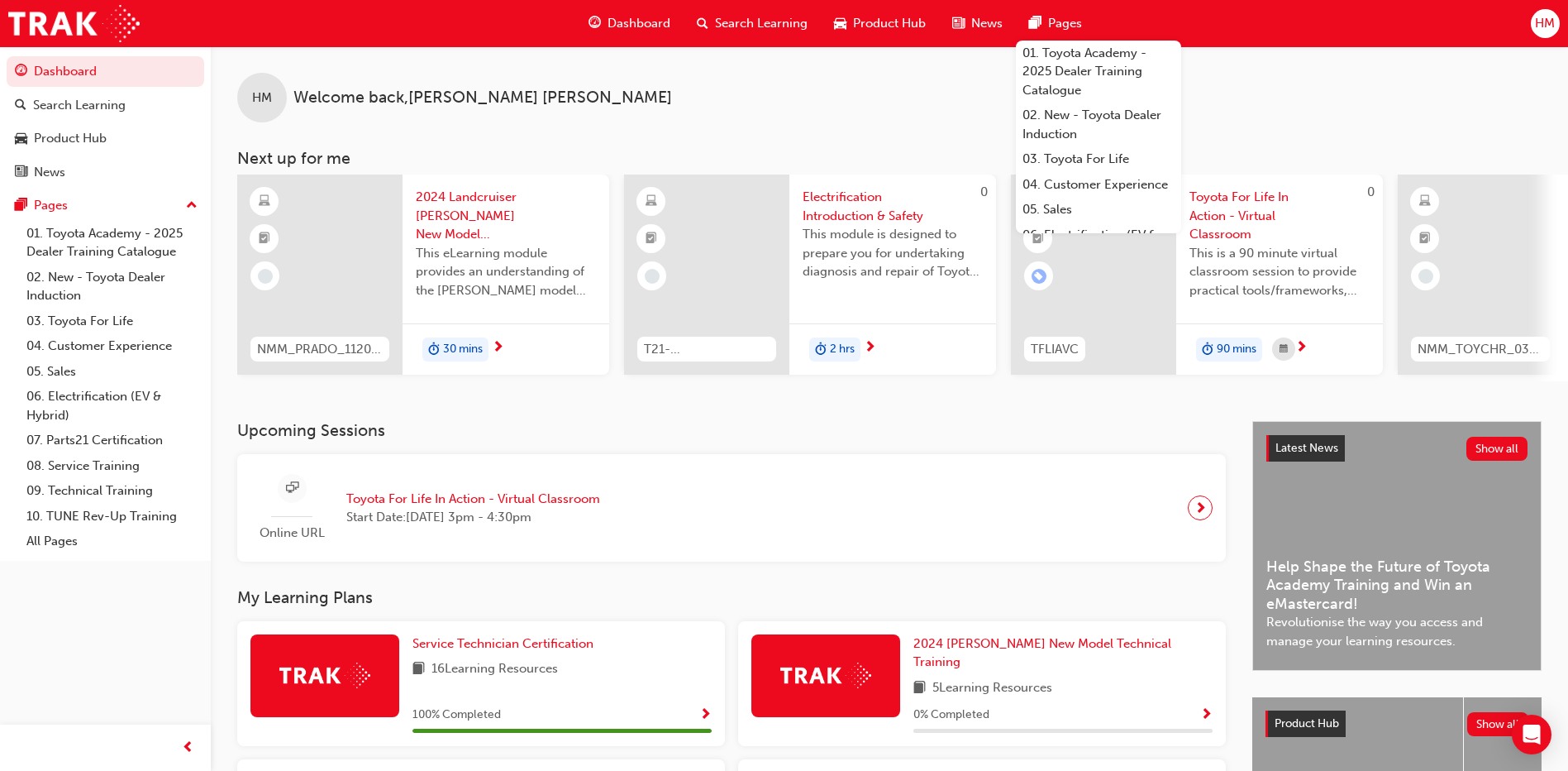
click at [620, 87] on div "HM Welcome back , [PERSON_NAME]" at bounding box center [889, 84] width 1357 height 77
